Goal: Transaction & Acquisition: Purchase product/service

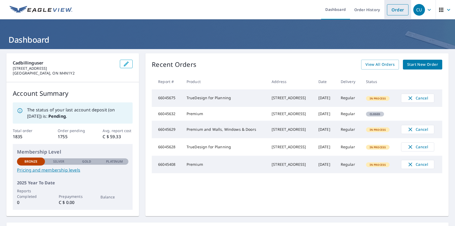
click at [393, 10] on link "Order" at bounding box center [398, 9] width 22 height 11
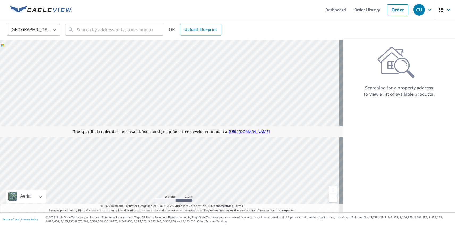
click at [33, 29] on body "CU CU Dashboard Order History Order CU [GEOGRAPHIC_DATA] [GEOGRAPHIC_DATA] ​ ​ …" at bounding box center [227, 113] width 455 height 226
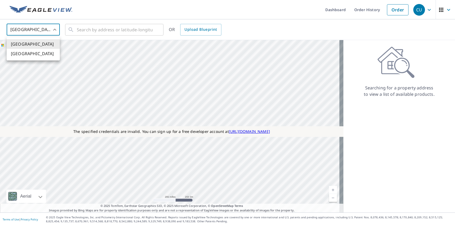
click at [33, 54] on li "[GEOGRAPHIC_DATA]" at bounding box center [33, 54] width 53 height 10
type input "CA"
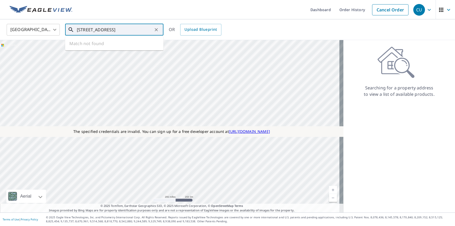
type input "[STREET_ADDRESS]"
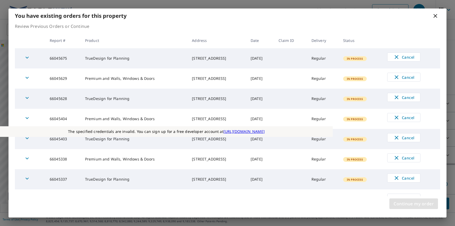
click at [413, 204] on span "Continue my order" at bounding box center [413, 203] width 40 height 7
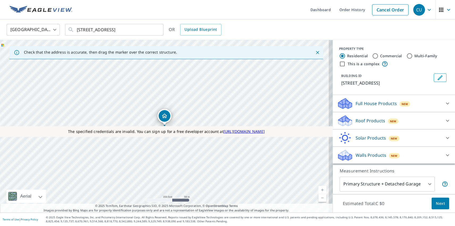
click at [366, 138] on p "Solar Products" at bounding box center [370, 138] width 30 height 6
click at [365, 194] on p "TrueDesign for Planning" at bounding box center [370, 197] width 50 height 7
click at [345, 194] on input "TrueDesign for Planning C $145" at bounding box center [341, 197] width 8 height 6
checkbox input "true"
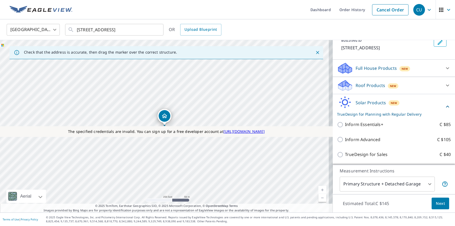
click at [436, 203] on span "Next" at bounding box center [439, 203] width 9 height 7
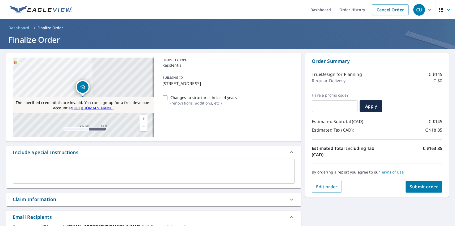
click at [419, 187] on span "Submit order" at bounding box center [423, 187] width 28 height 6
click at [415, 10] on div "CU" at bounding box center [419, 10] width 12 height 12
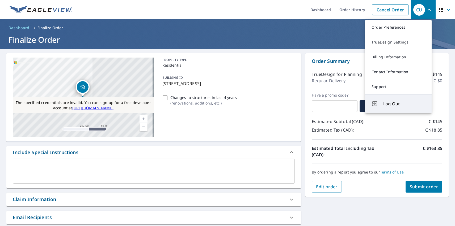
click at [404, 104] on span "Log Out" at bounding box center [404, 104] width 42 height 6
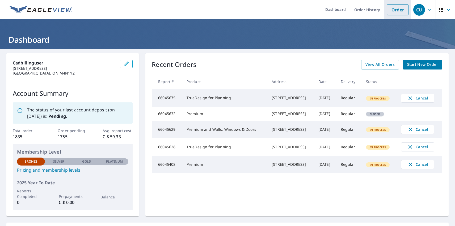
click at [393, 10] on link "Order" at bounding box center [398, 9] width 22 height 11
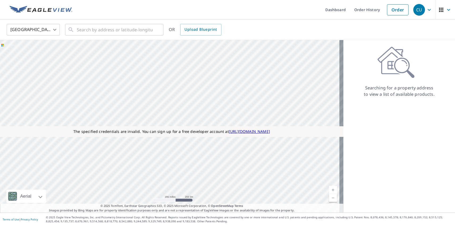
click at [33, 29] on body "CU CU Dashboard Order History Order CU [GEOGRAPHIC_DATA] [GEOGRAPHIC_DATA] ​ ​ …" at bounding box center [227, 113] width 455 height 226
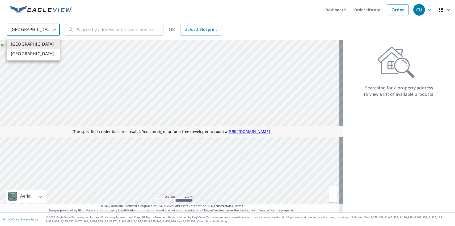
click at [33, 54] on li "[GEOGRAPHIC_DATA]" at bounding box center [33, 54] width 53 height 10
type input "CA"
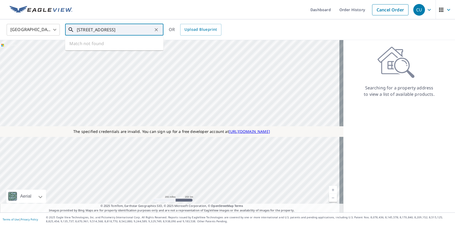
type input "[STREET_ADDRESS]"
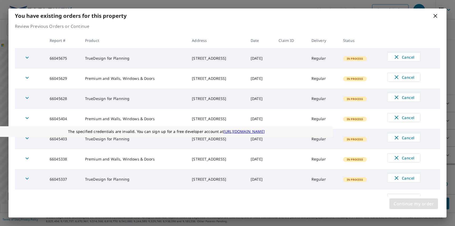
click at [413, 204] on span "Continue my order" at bounding box center [413, 203] width 40 height 7
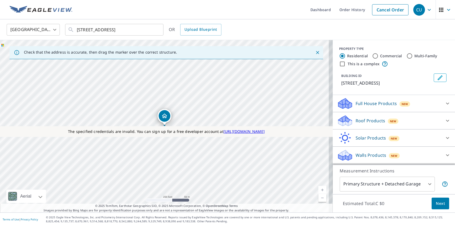
click at [365, 121] on p "Roof Products" at bounding box center [369, 121] width 29 height 6
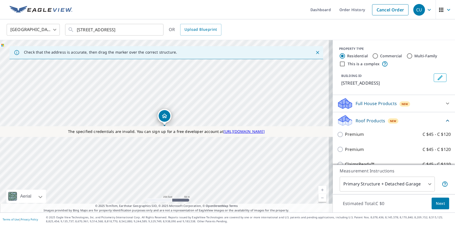
click at [350, 149] on p "Premium" at bounding box center [354, 149] width 19 height 7
click at [345, 149] on input "Premium C $45 - C $120" at bounding box center [341, 149] width 8 height 6
checkbox input "true"
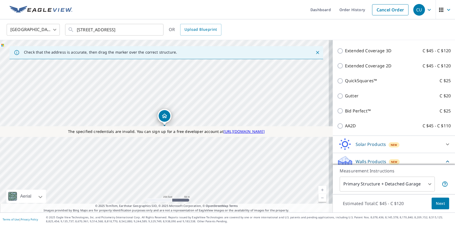
click at [365, 202] on p "Walls, Windows & Doors" at bounding box center [370, 205] width 50 height 7
click at [345, 202] on input "Walls, Windows & Doors C $105" at bounding box center [341, 205] width 8 height 6
checkbox input "true"
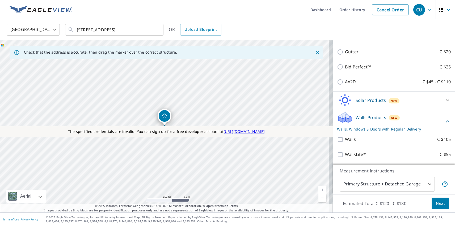
click at [436, 203] on span "Next" at bounding box center [439, 203] width 9 height 7
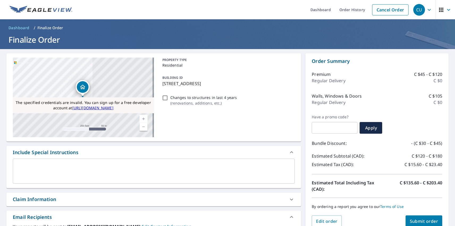
click at [419, 221] on span "Submit order" at bounding box center [423, 222] width 28 height 6
click at [415, 10] on div "CU" at bounding box center [419, 10] width 12 height 12
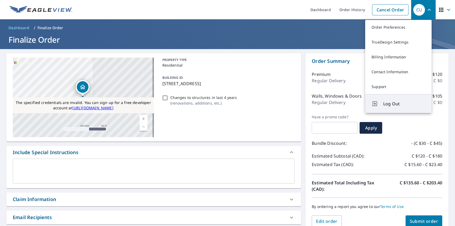
click at [404, 104] on span "Log Out" at bounding box center [404, 104] width 42 height 6
